Goal: Information Seeking & Learning: Find specific fact

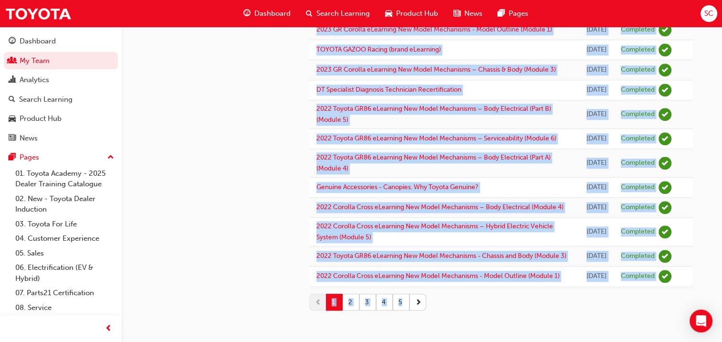
scroll to position [1261, 0]
drag, startPoint x: 314, startPoint y: 109, endPoint x: 674, endPoint y: 346, distance: 431.8
copy div "Loremi Dolors Ametconse Adi 99 Eli 6746 Seddoeiu TE 0698 IN Utlab - Etdolor mAg…"
click at [351, 302] on button "2" at bounding box center [351, 302] width 17 height 17
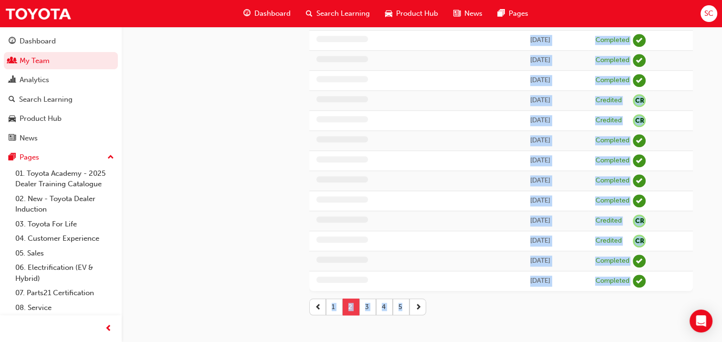
scroll to position [1244, 0]
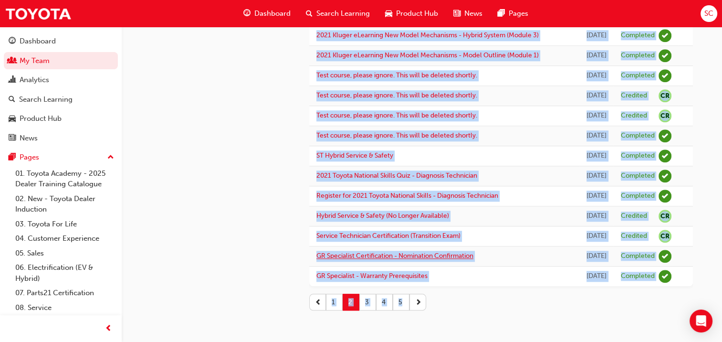
copy div "Loremi Dolors Ametconse Adi 99 Eli 6746 Seddoeiu TE 0698 IN Utlab - Etdolor mAg…"
click at [369, 302] on button "3" at bounding box center [367, 302] width 17 height 17
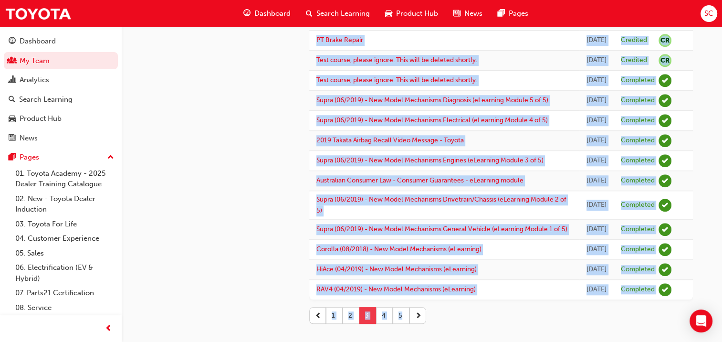
scroll to position [1020, 0]
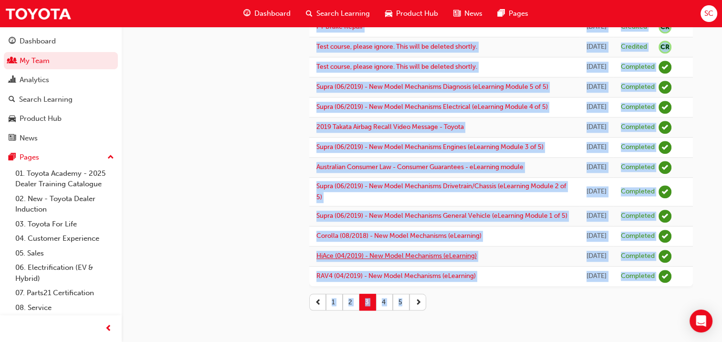
copy div "Loremi Dolors Ametconse Adi 99 Eli 6746 Seddoeiu TE 0698 IN Utlab - Etdolor mAg…"
click at [384, 305] on button "4" at bounding box center [384, 302] width 17 height 17
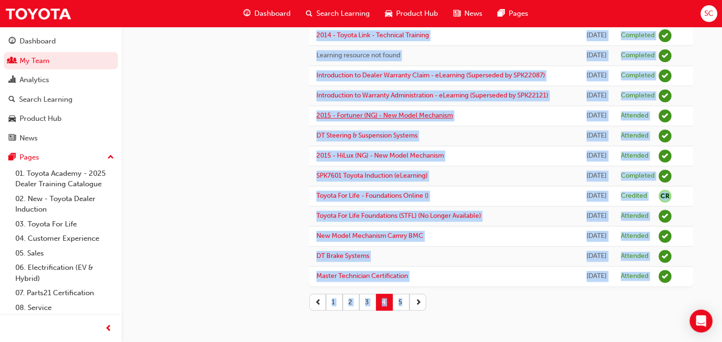
copy div "Loremi Dolors Ametconse Adi 99 Eli 6746 Seddoeiu TE 0698 IN Utlab - Etdolor mAg…"
click at [399, 301] on button "5" at bounding box center [401, 302] width 17 height 17
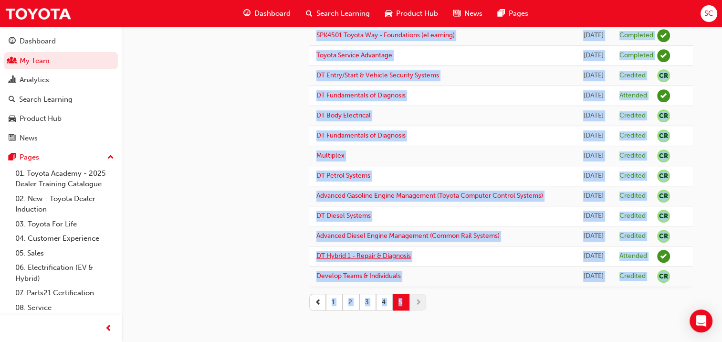
copy div "Loremi Dolors Ametconse Adi 99 Eli 6746 Seddoeiu TE 0698 IN Utlab - Etdolor mAg…"
